Goal: Task Accomplishment & Management: Manage account settings

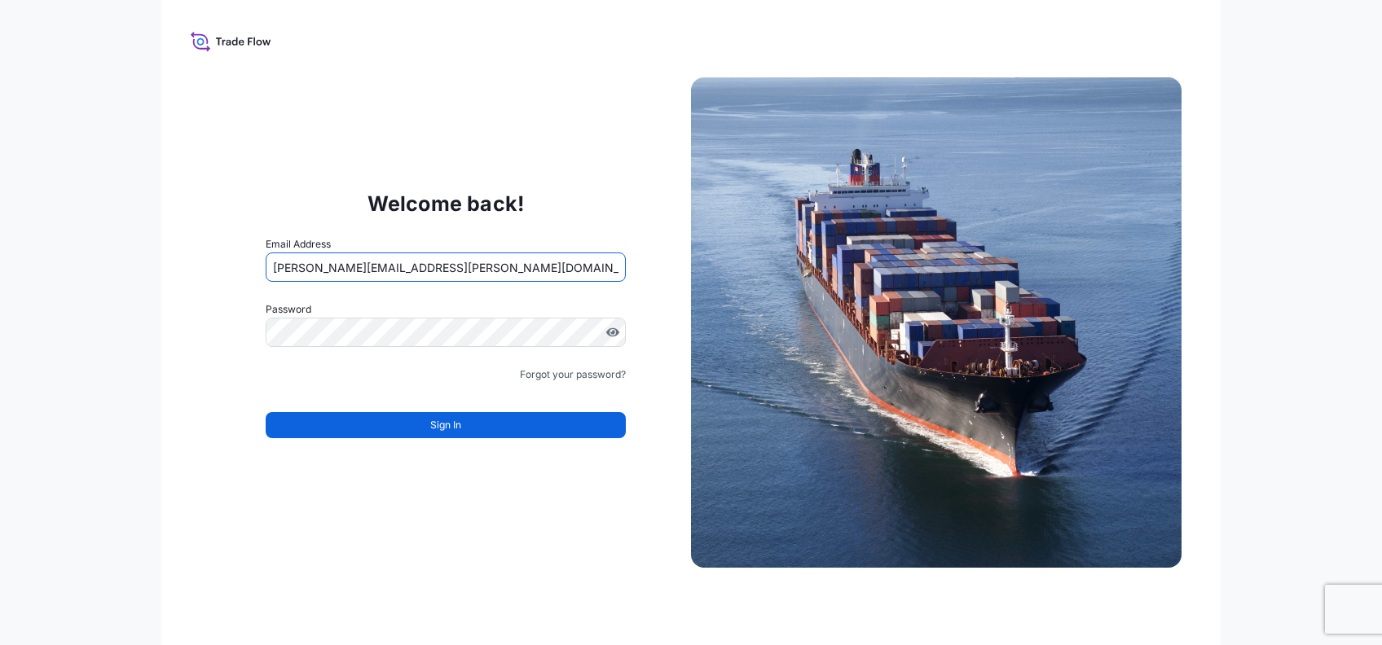
click at [352, 266] on input "[PERSON_NAME][EMAIL_ADDRESS][PERSON_NAME][DOMAIN_NAME]" at bounding box center [446, 267] width 360 height 29
click at [357, 266] on input "[PERSON_NAME][EMAIL_ADDRESS][PERSON_NAME][DOMAIN_NAME]" at bounding box center [446, 267] width 360 height 29
click at [365, 262] on input "[PERSON_NAME][EMAIL_ADDRESS][PERSON_NAME][DOMAIN_NAME]" at bounding box center [446, 267] width 360 height 29
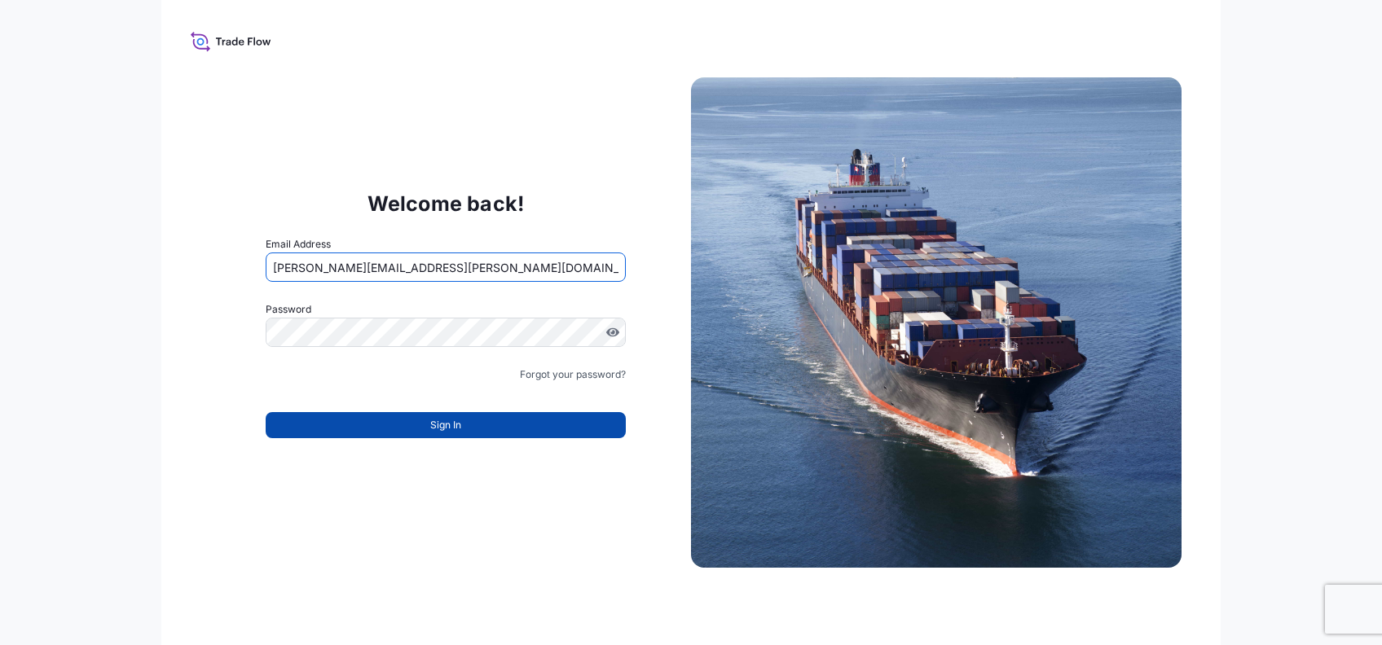
type input "[PERSON_NAME][EMAIL_ADDRESS][PERSON_NAME][DOMAIN_NAME]"
click at [379, 424] on button "Sign In" at bounding box center [446, 425] width 360 height 26
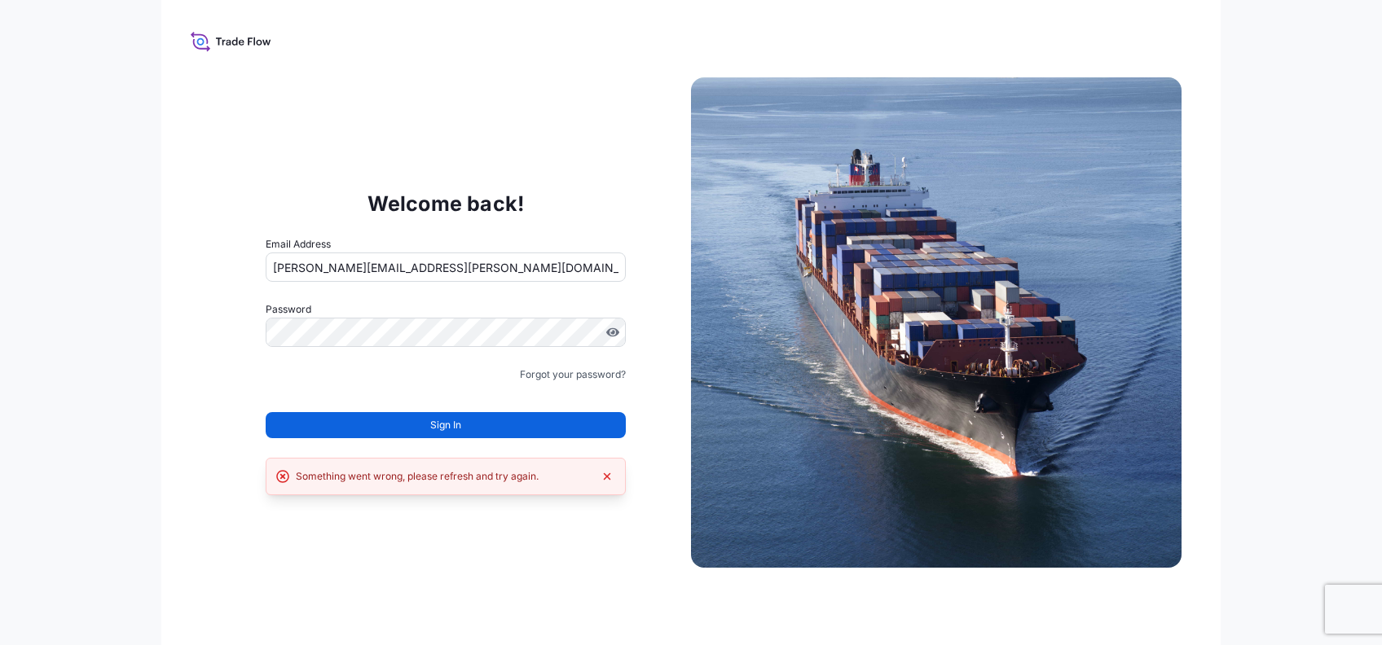
drag, startPoint x: 378, startPoint y: 376, endPoint x: 380, endPoint y: 365, distance: 10.7
click at [380, 365] on form "Email Address [PERSON_NAME][EMAIL_ADDRESS][PERSON_NAME][DOMAIN_NAME] Password M…" at bounding box center [446, 347] width 360 height 222
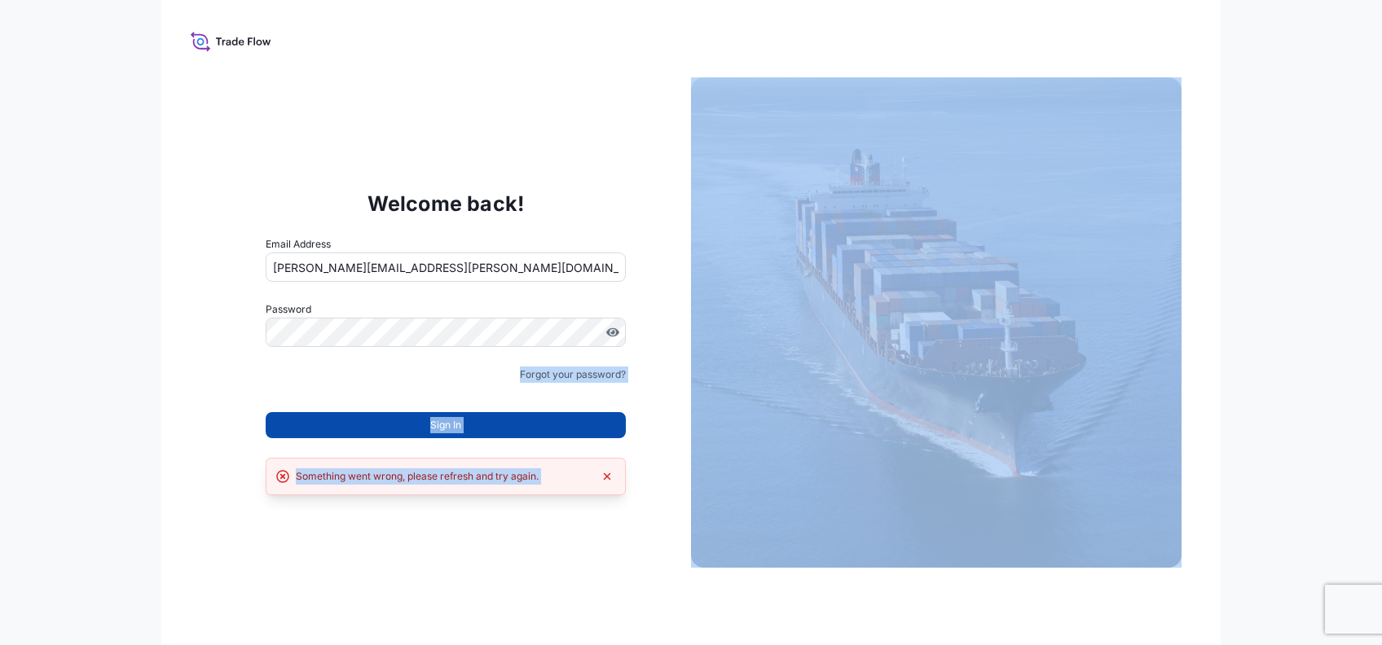
drag, startPoint x: 380, startPoint y: 365, endPoint x: 686, endPoint y: 653, distance: 420.2
click at [687, 644] on div "Welcome back! Email Address [PERSON_NAME][EMAIL_ADDRESS][PERSON_NAME][DOMAIN_NA…" at bounding box center [690, 322] width 1059 height 645
